Goal: Check status: Check status

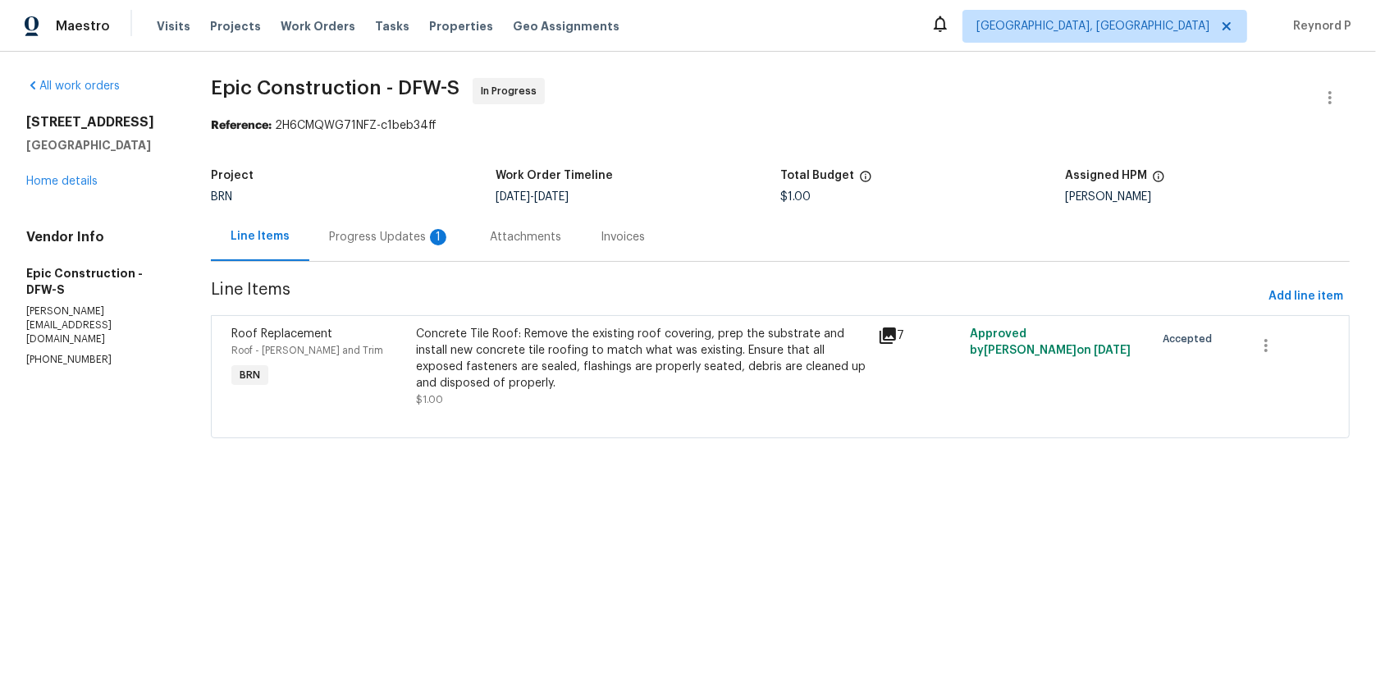
click at [413, 231] on div "Progress Updates 1" at bounding box center [389, 237] width 121 height 16
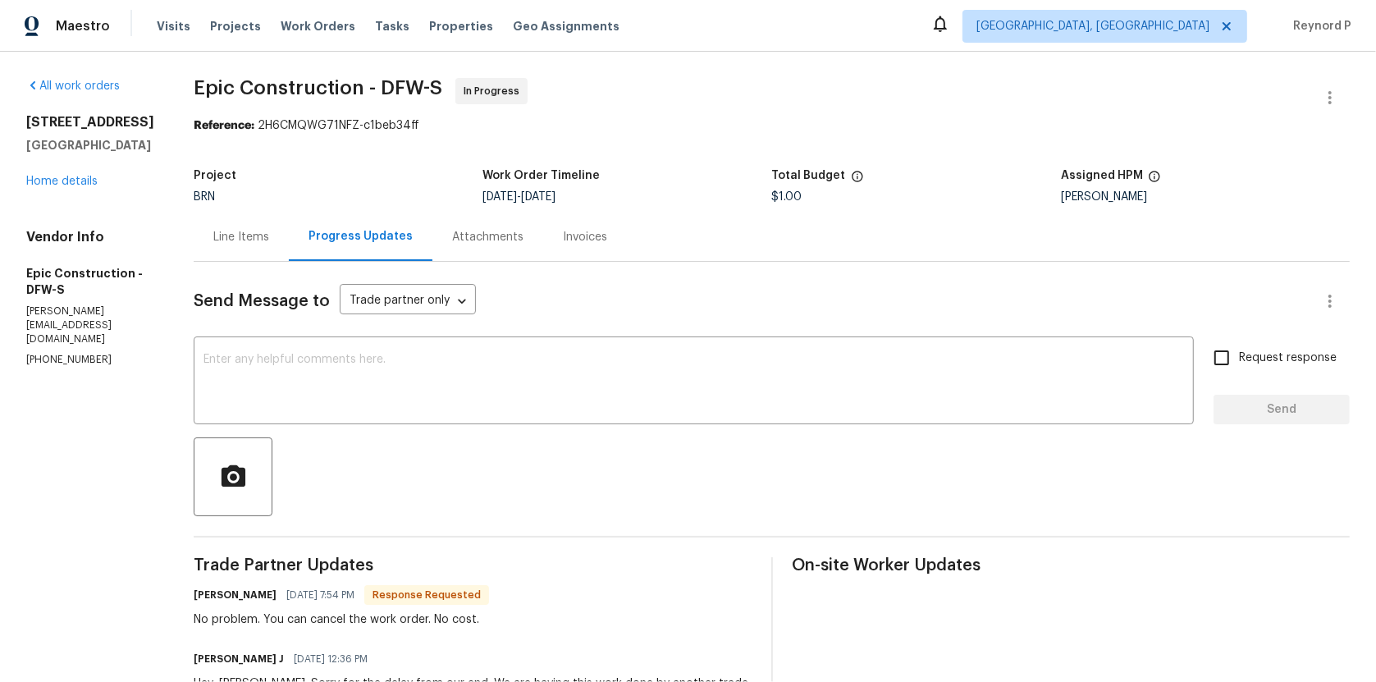
click at [214, 240] on div "Line Items" at bounding box center [241, 237] width 56 height 16
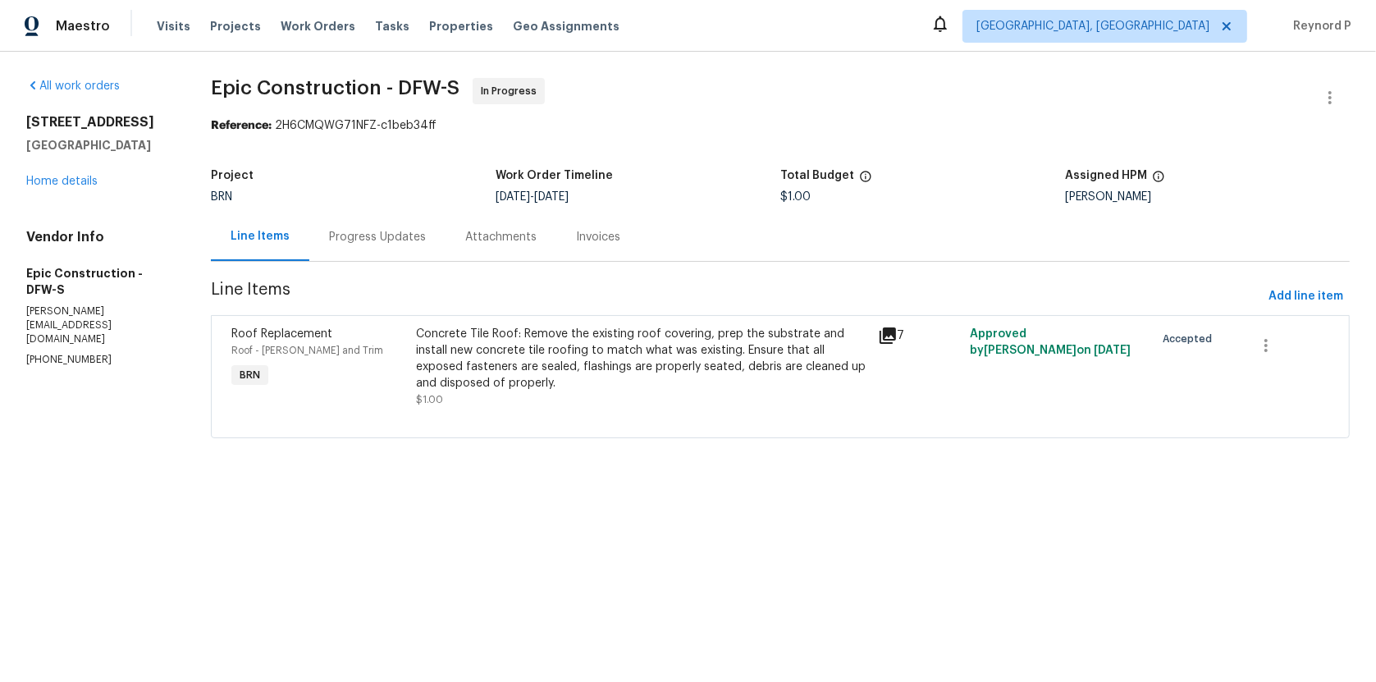
click at [420, 247] on div "Progress Updates" at bounding box center [377, 237] width 136 height 48
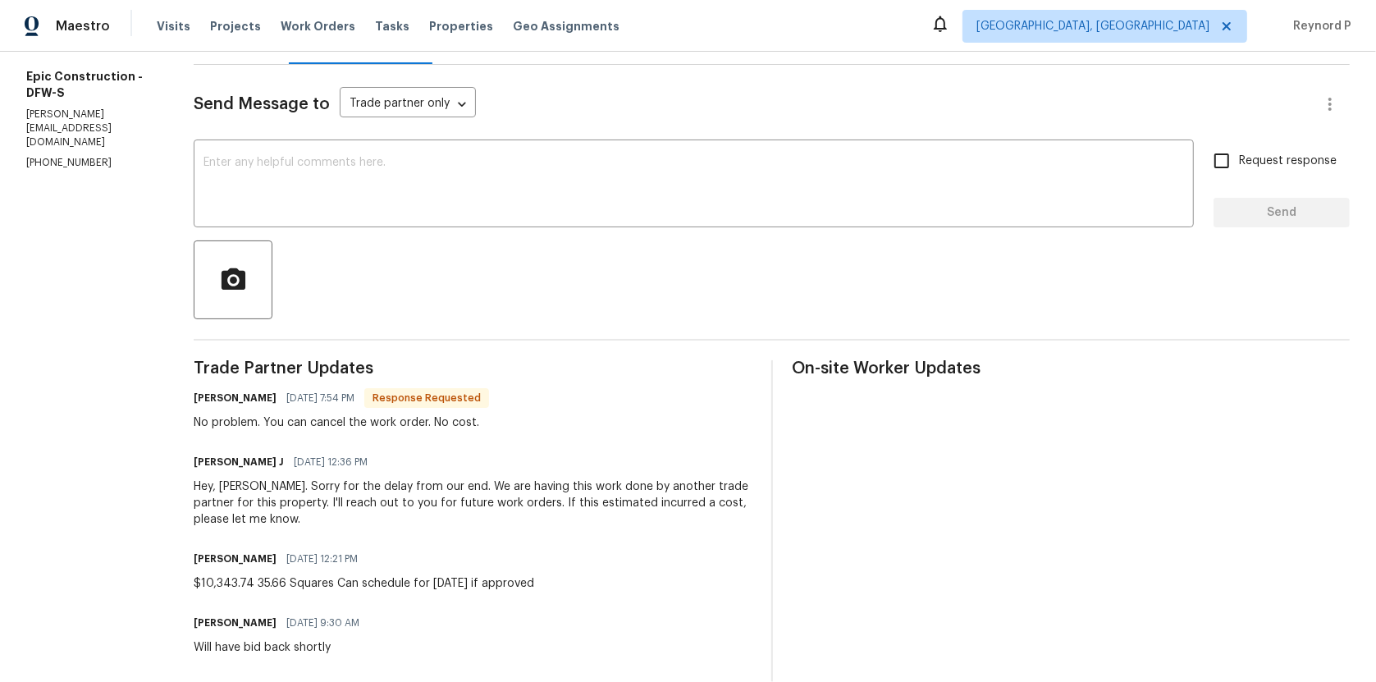
scroll to position [363, 0]
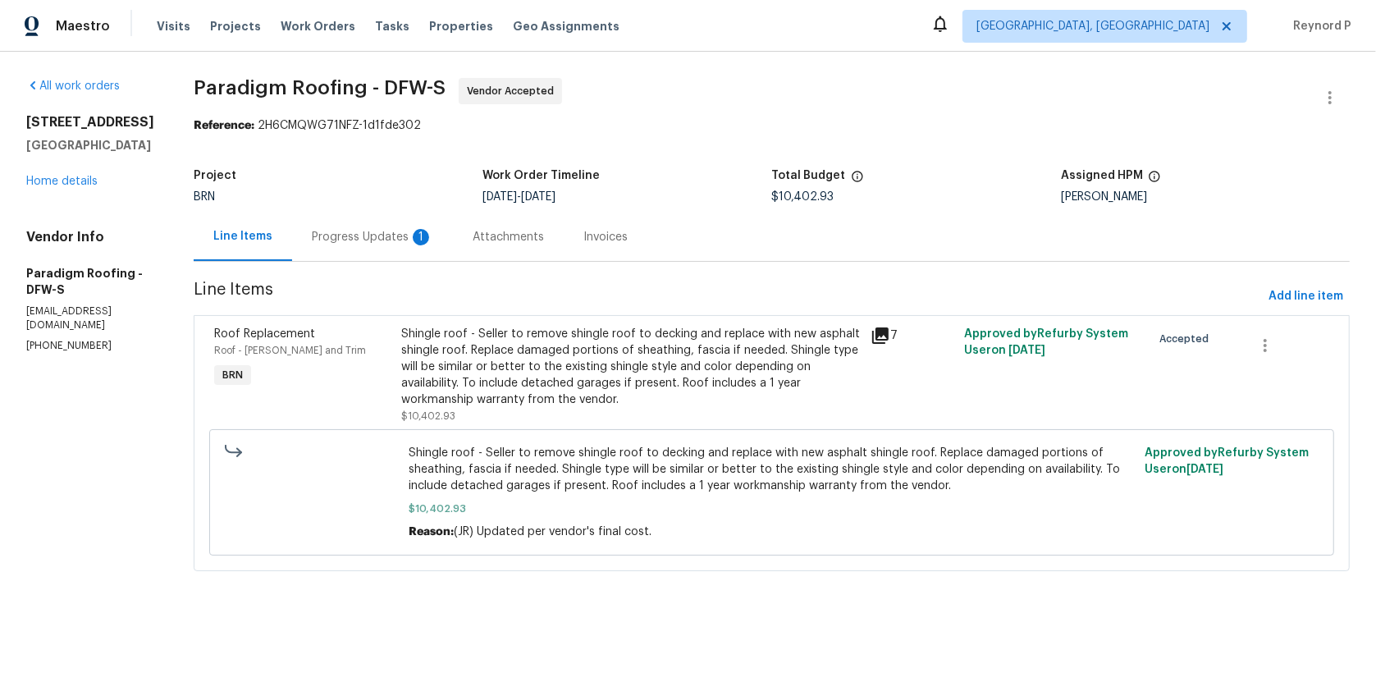
click at [384, 243] on div "Progress Updates 1" at bounding box center [372, 237] width 121 height 16
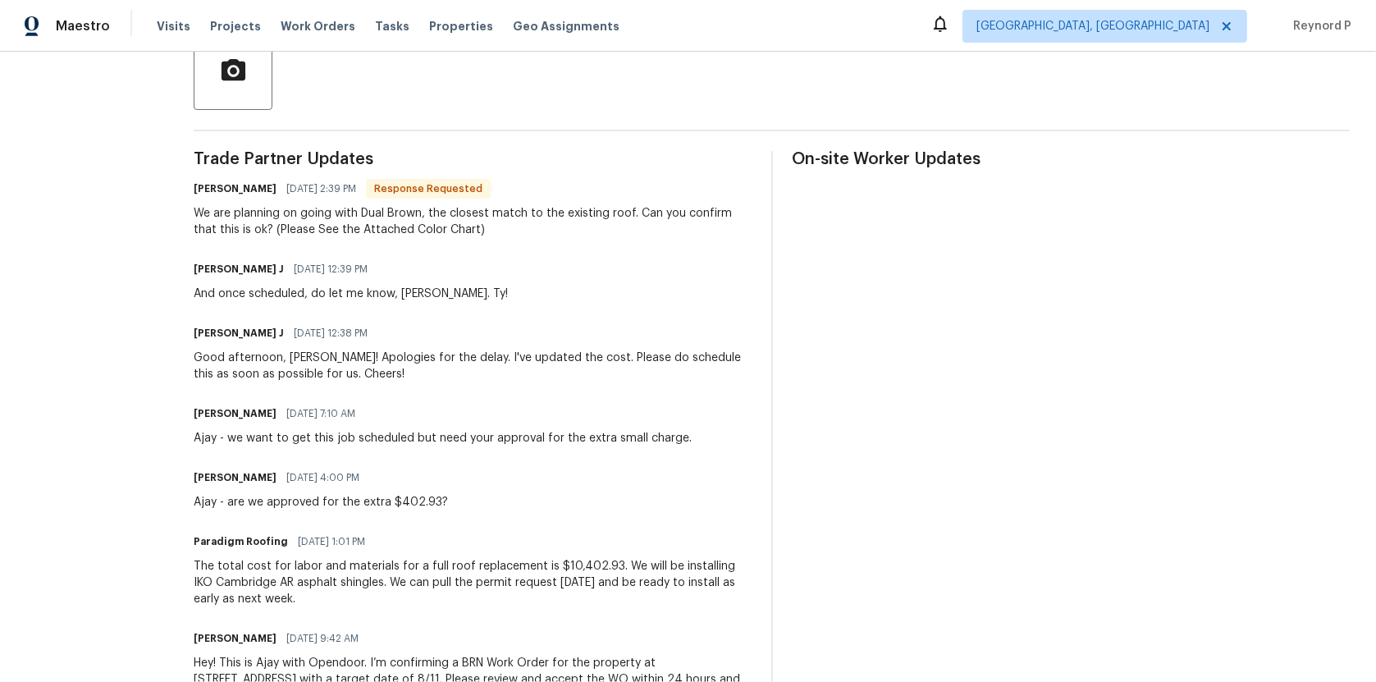
scroll to position [404, 0]
click at [572, 335] on div "Jerene Rajya J 08/11/2025 12:38 PM" at bounding box center [473, 335] width 558 height 23
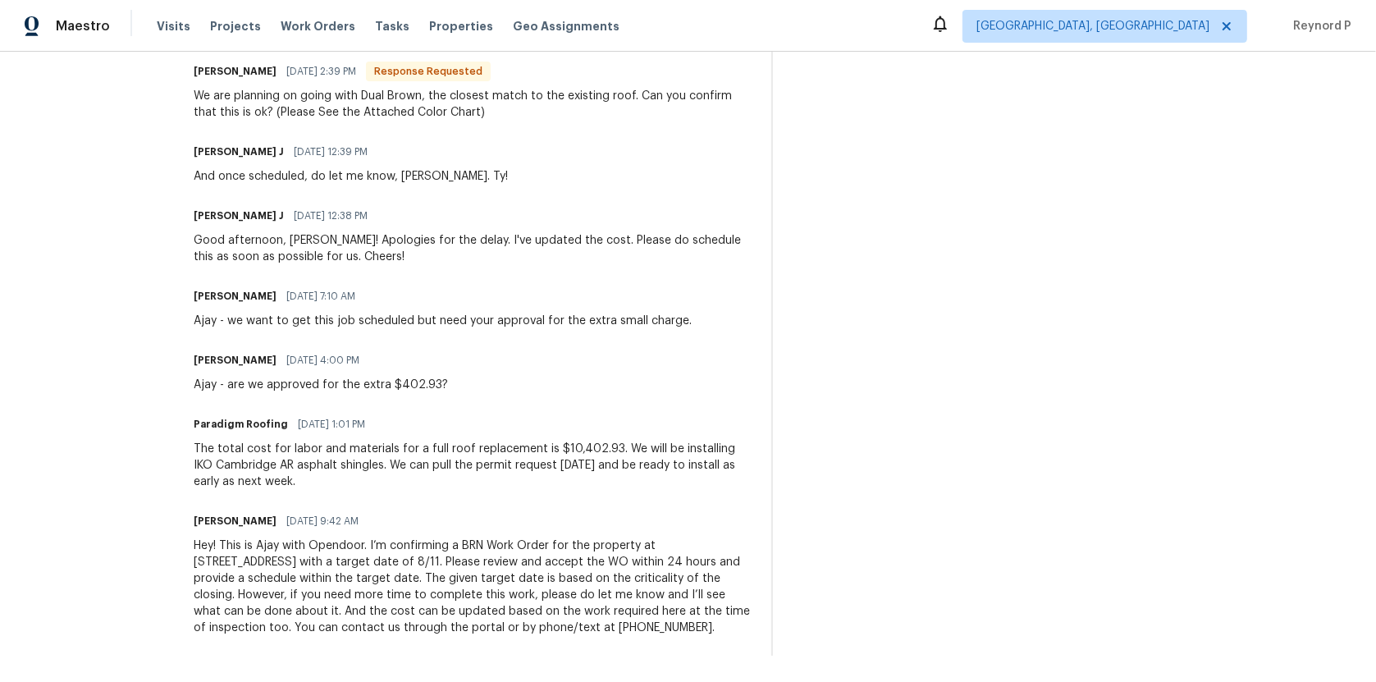
click at [411, 427] on div "Paradigm Roofing 08/07/2025 1:01 PM" at bounding box center [473, 424] width 558 height 23
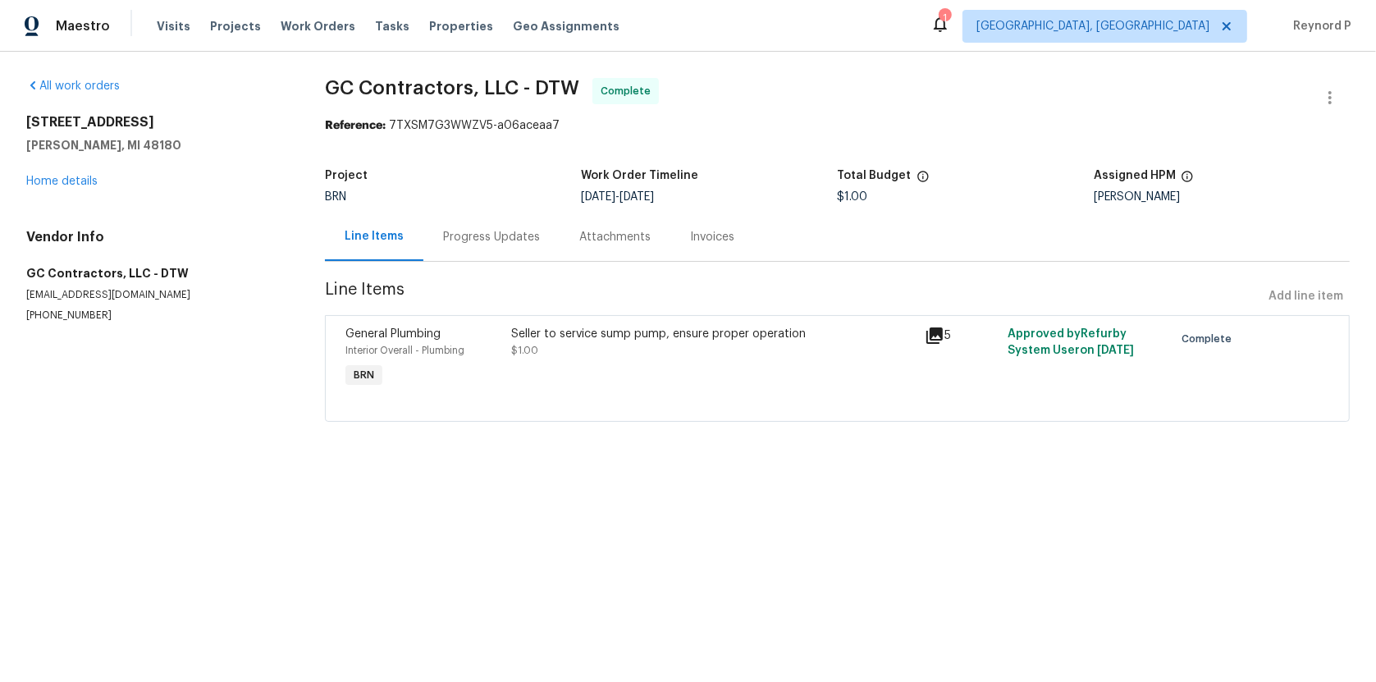
click at [455, 248] on div "Progress Updates" at bounding box center [491, 237] width 136 height 48
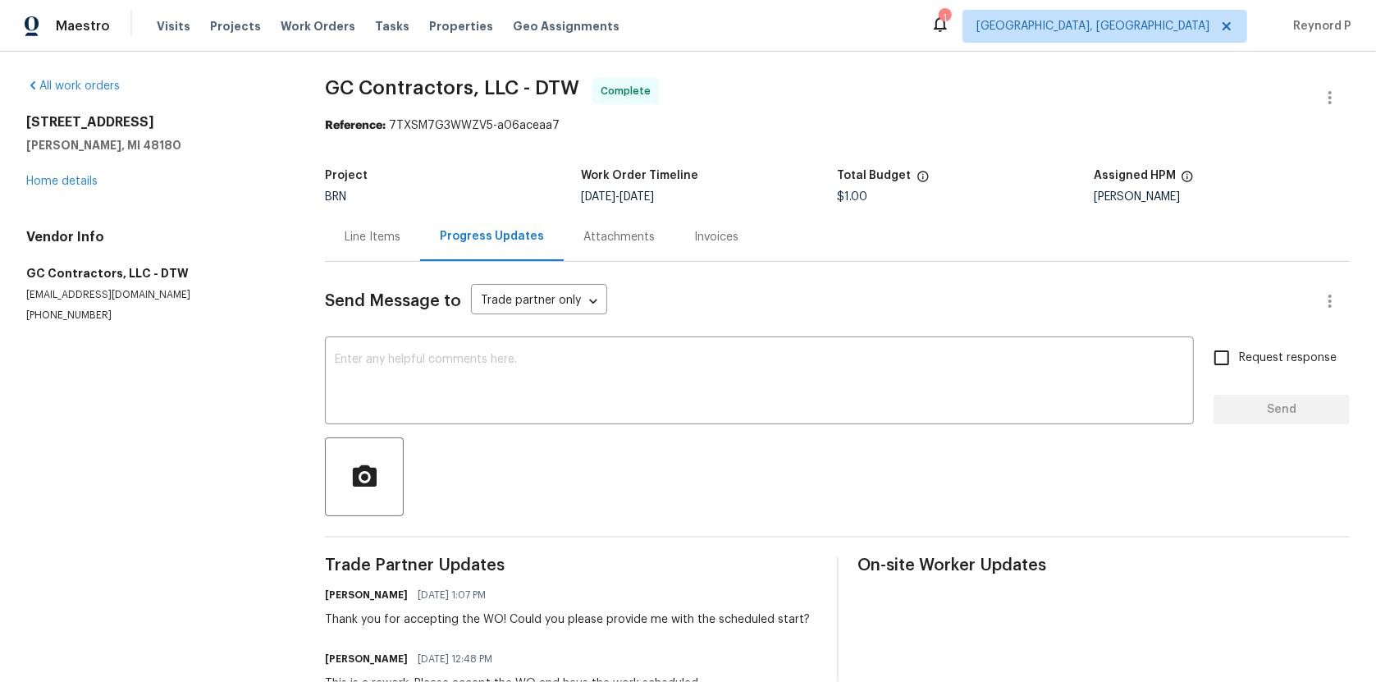
click at [338, 241] on div "Line Items" at bounding box center [372, 237] width 95 height 48
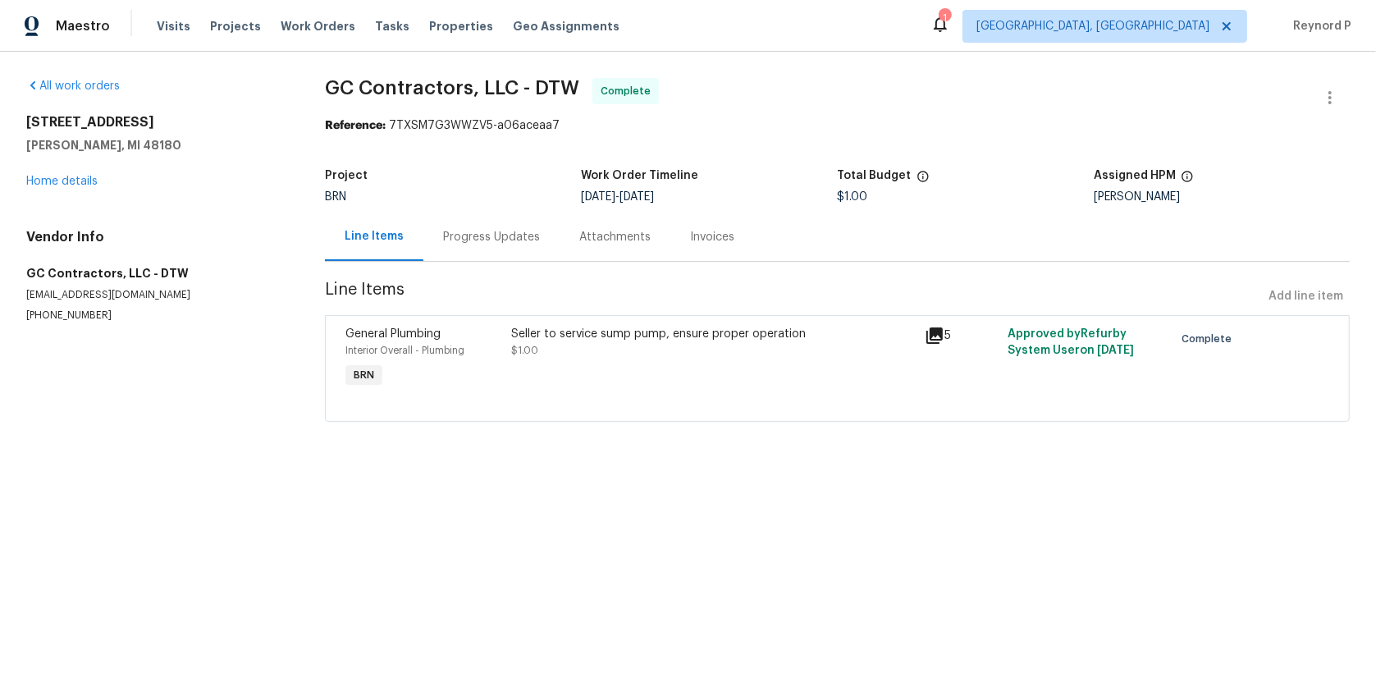
click at [520, 208] on div "Project BRN Work Order Timeline 7/8/2025 - 7/10/2025 Total Budget $1.00 Assigne…" at bounding box center [837, 186] width 1025 height 53
click at [479, 241] on div "Progress Updates" at bounding box center [491, 237] width 97 height 16
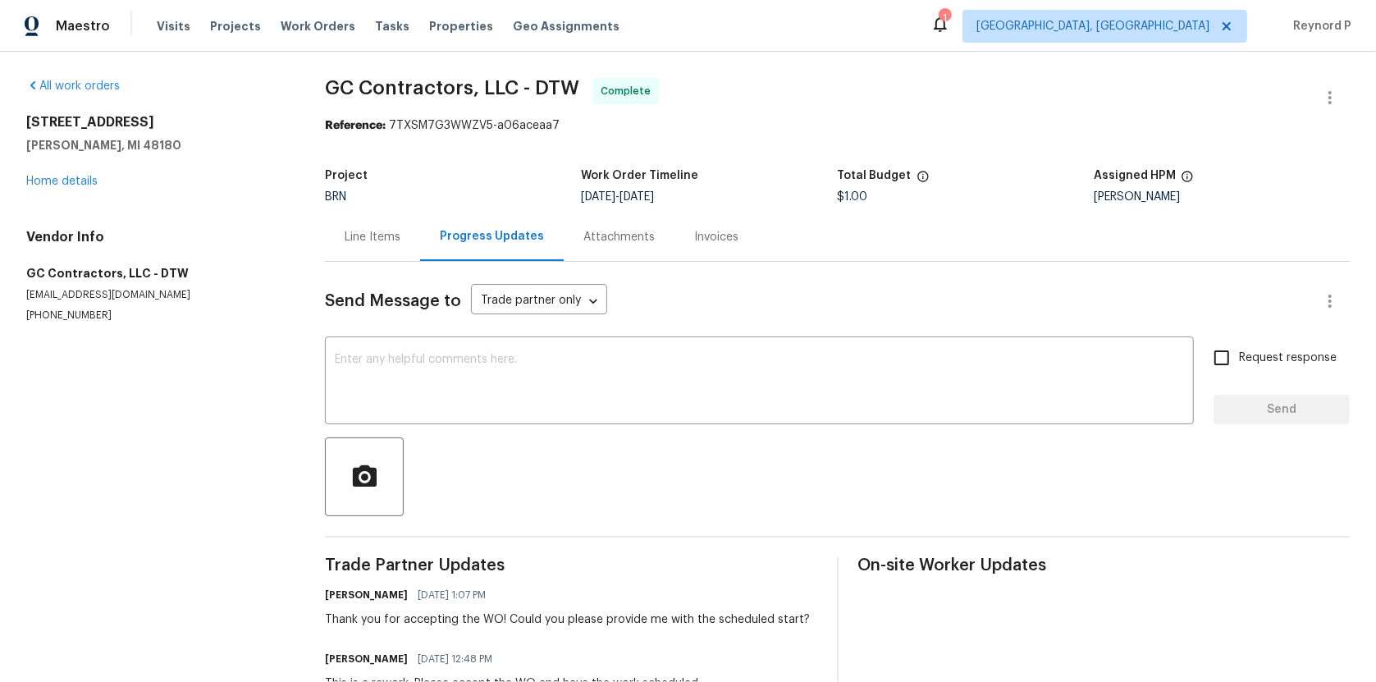
scroll to position [57, 0]
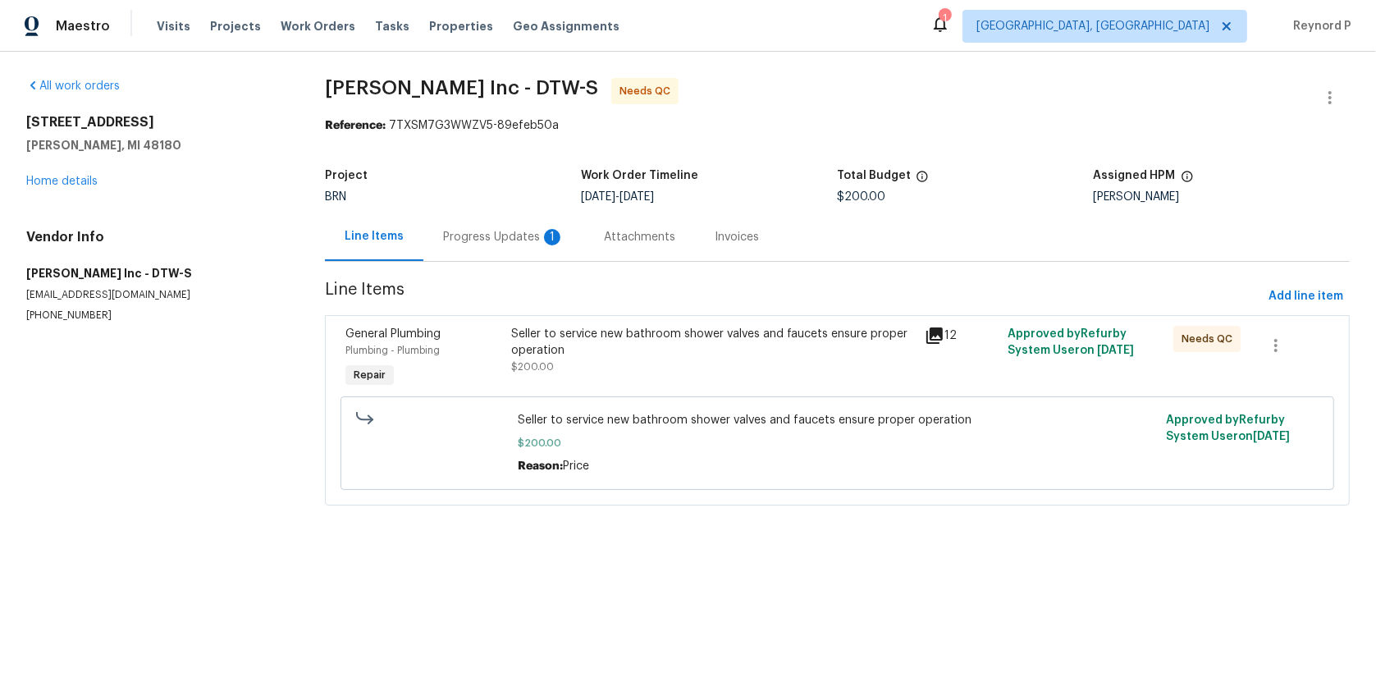
click at [487, 224] on div "Progress Updates 1" at bounding box center [503, 237] width 161 height 48
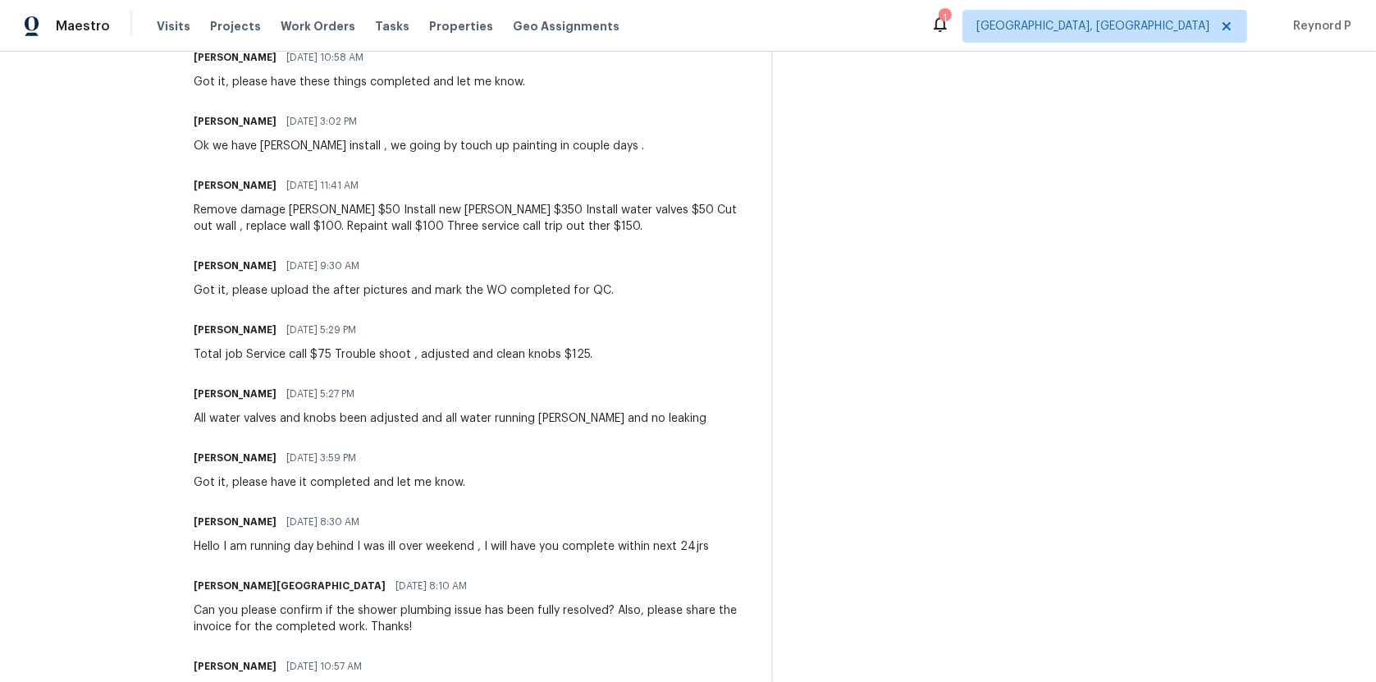
scroll to position [604, 0]
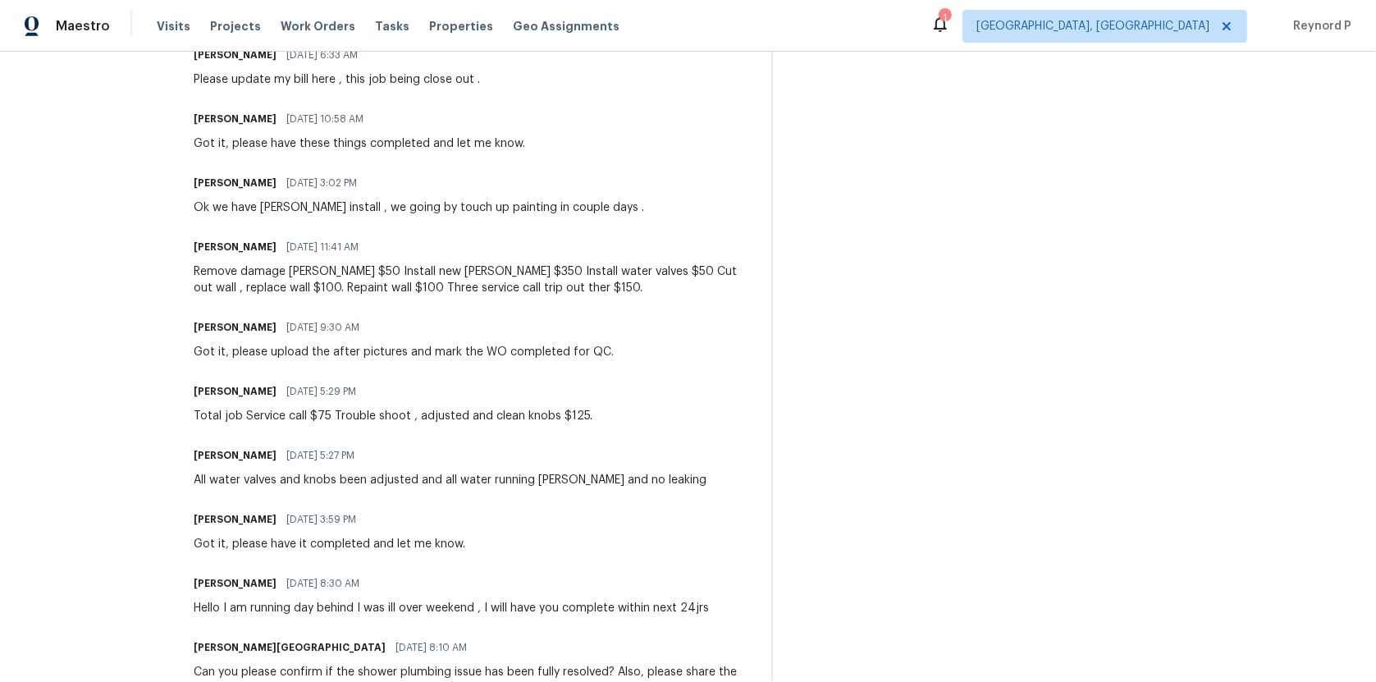
click at [404, 350] on div "Got it, please upload the after pictures and mark the WO completed for QC." at bounding box center [404, 352] width 420 height 16
